Goal: Task Accomplishment & Management: Manage account settings

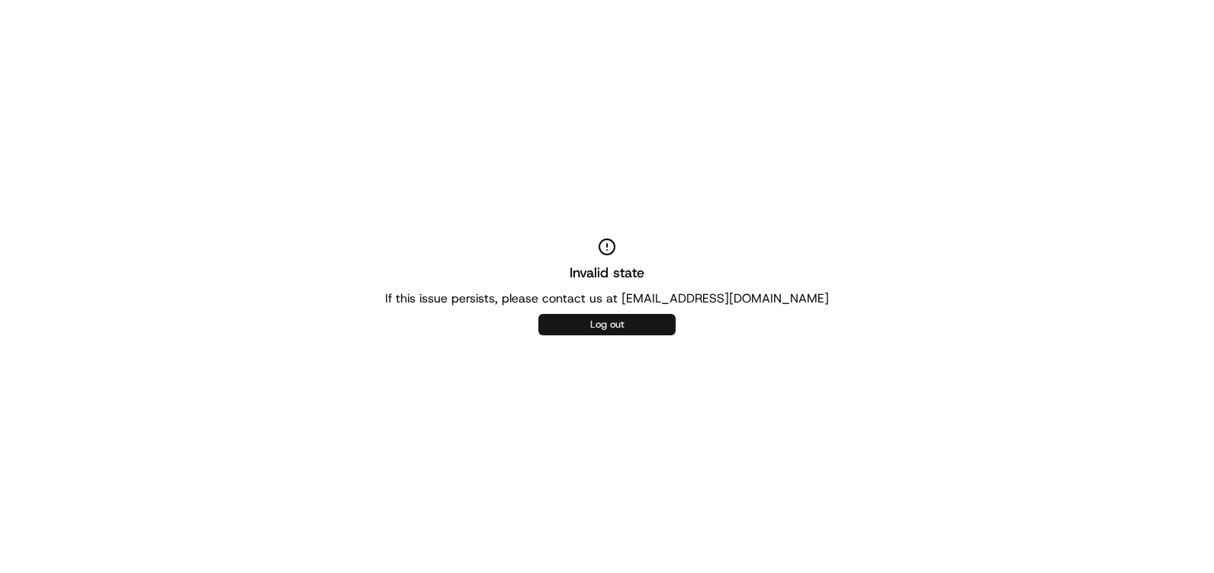
click at [604, 320] on button "Log out" at bounding box center [606, 324] width 137 height 21
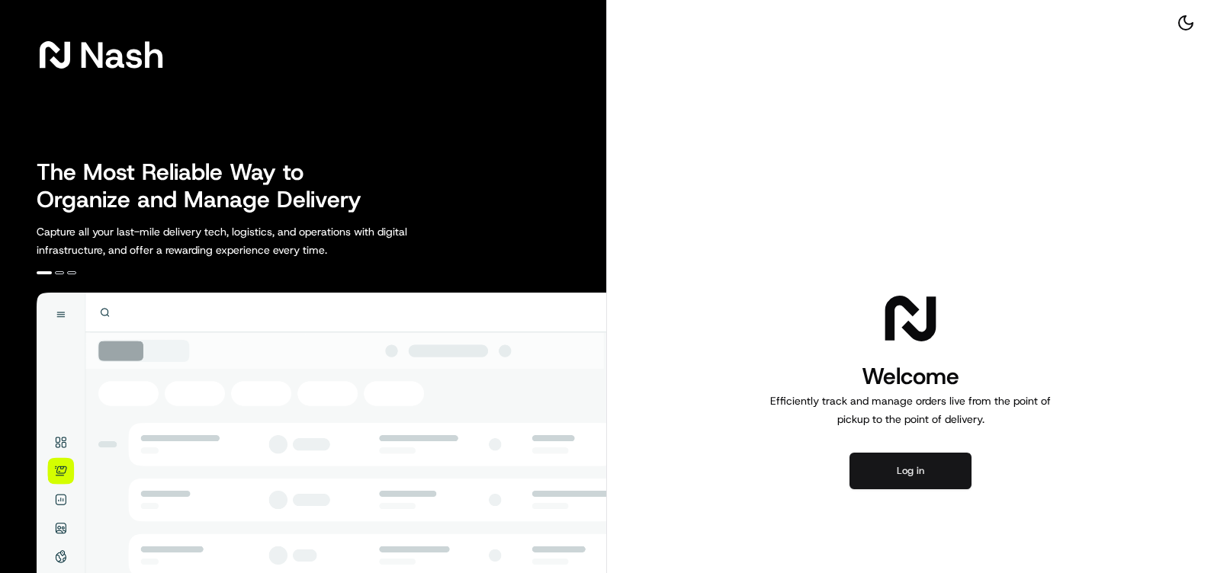
click at [900, 478] on button "Log in" at bounding box center [910, 471] width 122 height 37
